Goal: Information Seeking & Learning: Find specific fact

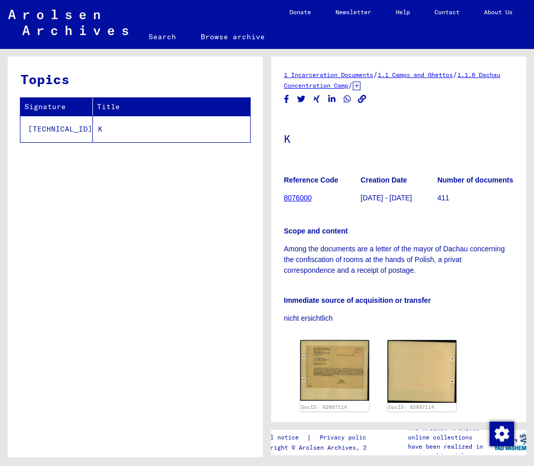
click at [475, 245] on p "Among the documents are a letter of the mayor of Dachau concerning the confisca…" at bounding box center [399, 260] width 230 height 32
click at [479, 297] on p "Immediate source of acquisition or transfer" at bounding box center [399, 301] width 230 height 11
click at [163, 36] on link "Search" at bounding box center [162, 36] width 52 height 24
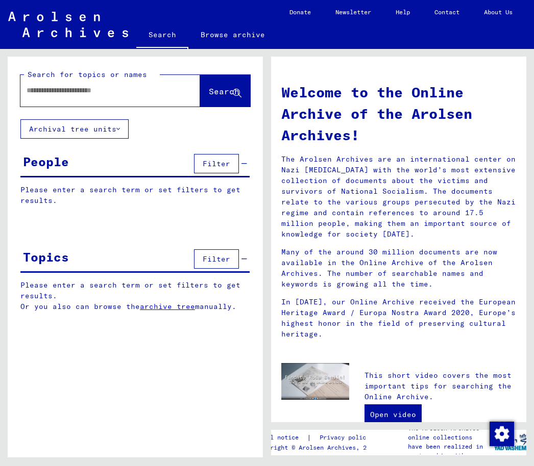
click at [96, 91] on input "text" at bounding box center [98, 90] width 143 height 11
type input "**********"
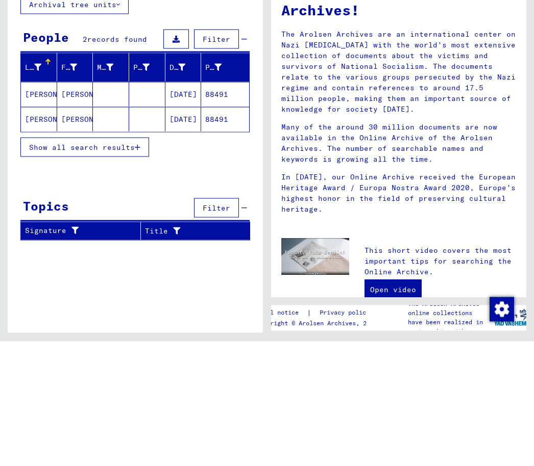
click at [79, 232] on mat-cell "[PERSON_NAME]" at bounding box center [75, 244] width 36 height 24
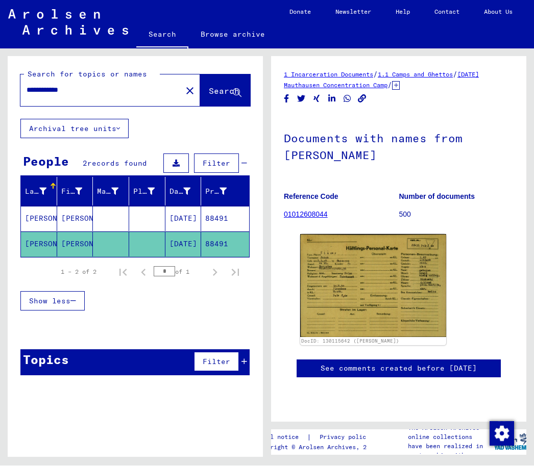
click at [416, 266] on img at bounding box center [373, 286] width 146 height 103
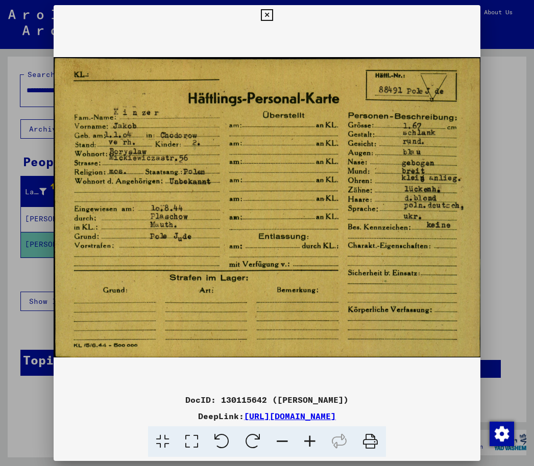
scroll to position [25, 0]
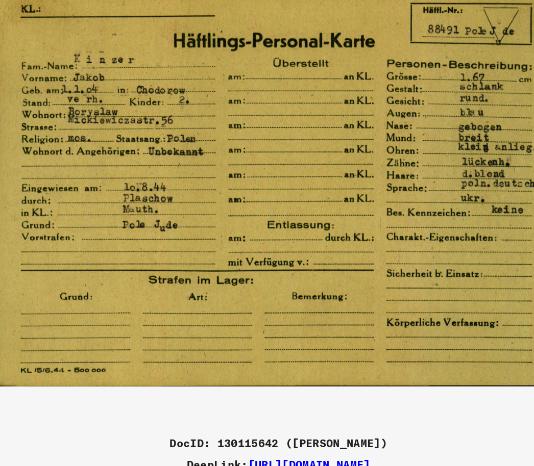
click at [180, 394] on div "DocID: 130115642 ([PERSON_NAME])" at bounding box center [267, 400] width 427 height 12
